Goal: Navigation & Orientation: Find specific page/section

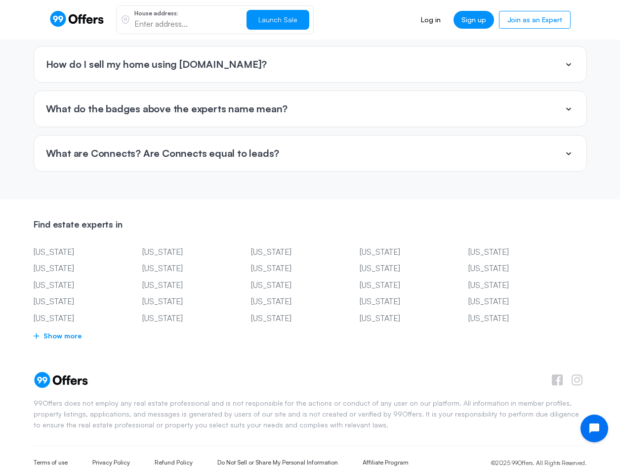
scroll to position [2346, 0]
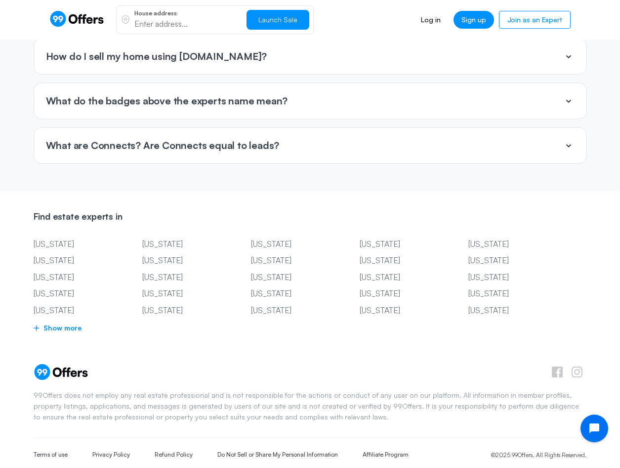
click at [43, 322] on span "Show more" at bounding box center [311, 328] width 554 height 12
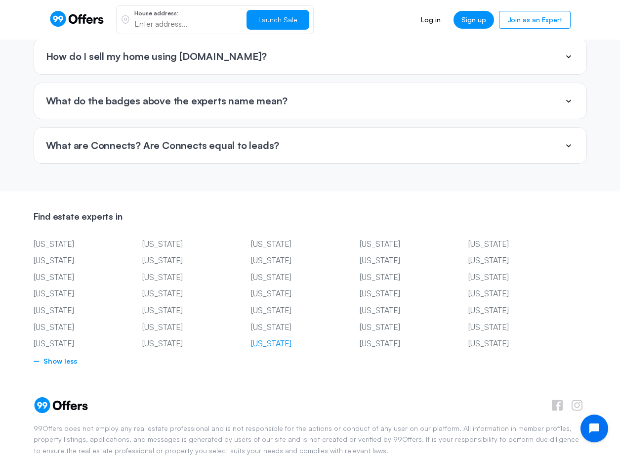
click at [270, 337] on link "[US_STATE]" at bounding box center [290, 343] width 79 height 13
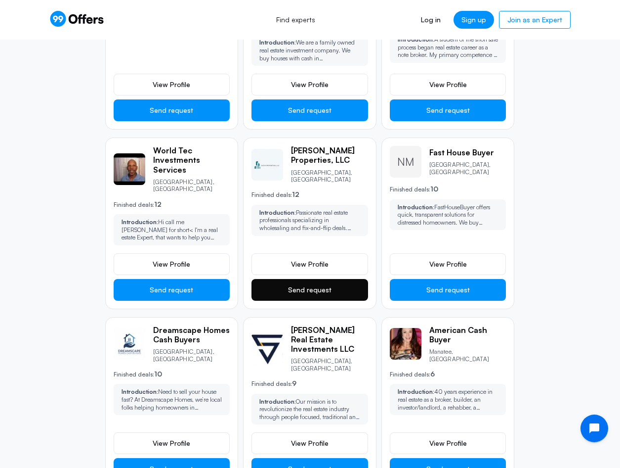
scroll to position [692, 0]
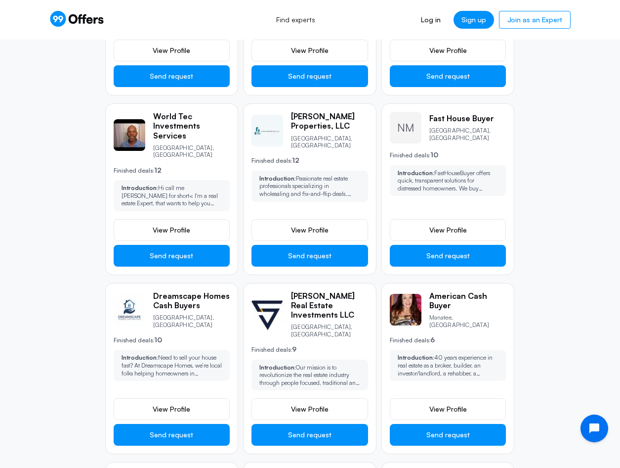
click at [127, 294] on img at bounding box center [130, 310] width 32 height 32
click at [159, 404] on span "View Profile" at bounding box center [172, 409] width 38 height 10
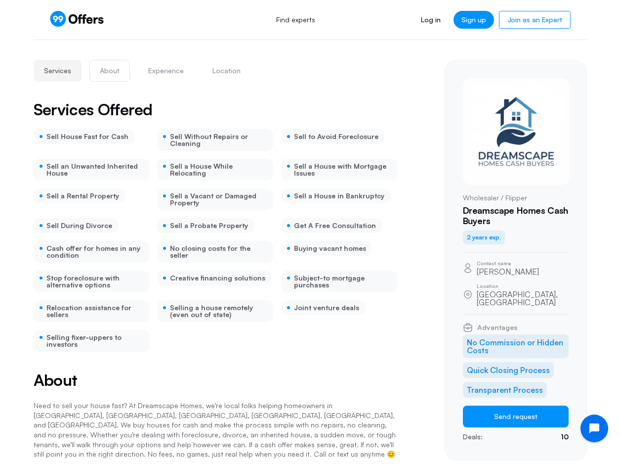
click at [119, 73] on button "About" at bounding box center [109, 71] width 41 height 22
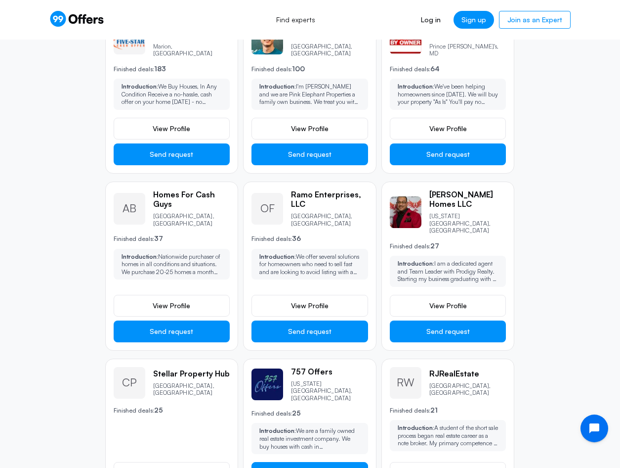
scroll to position [247, 0]
